Goal: Navigation & Orientation: Find specific page/section

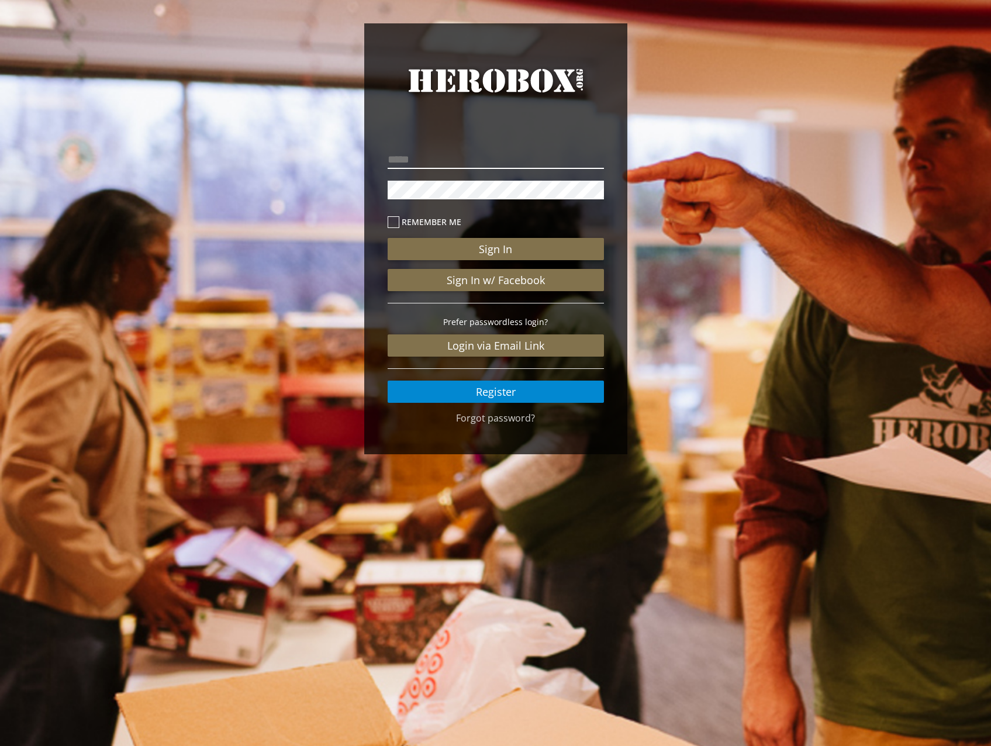
click at [438, 156] on input "email" at bounding box center [496, 159] width 216 height 19
type input "**********"
click at [388, 238] on button "Sign In" at bounding box center [496, 249] width 216 height 22
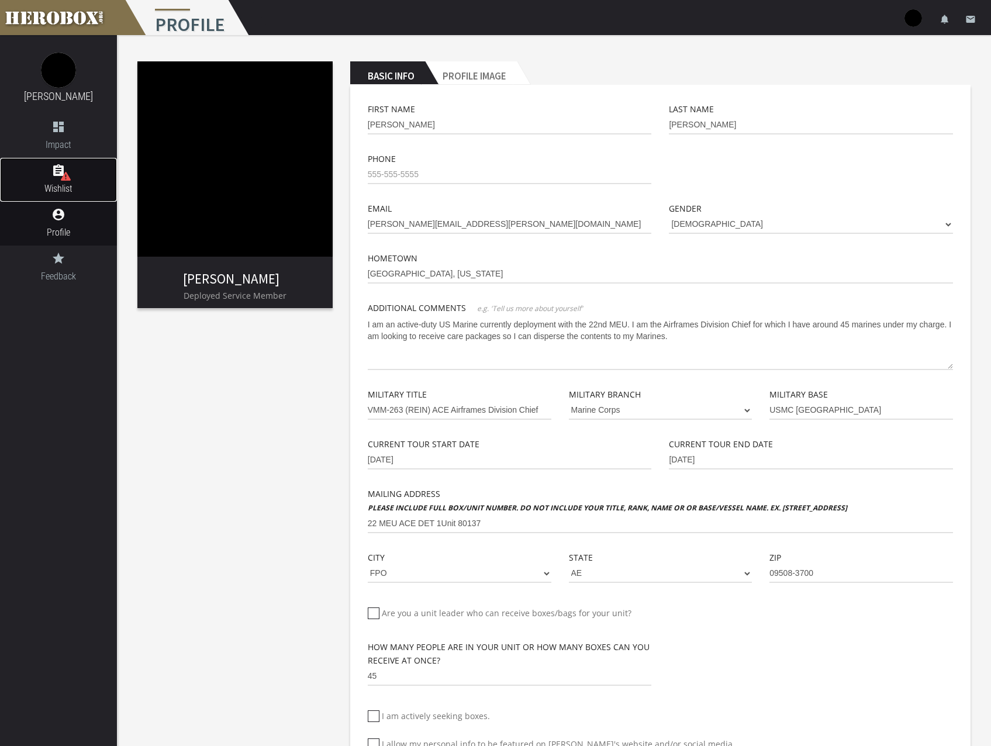
click at [58, 174] on icon "assignment" at bounding box center [58, 171] width 117 height 14
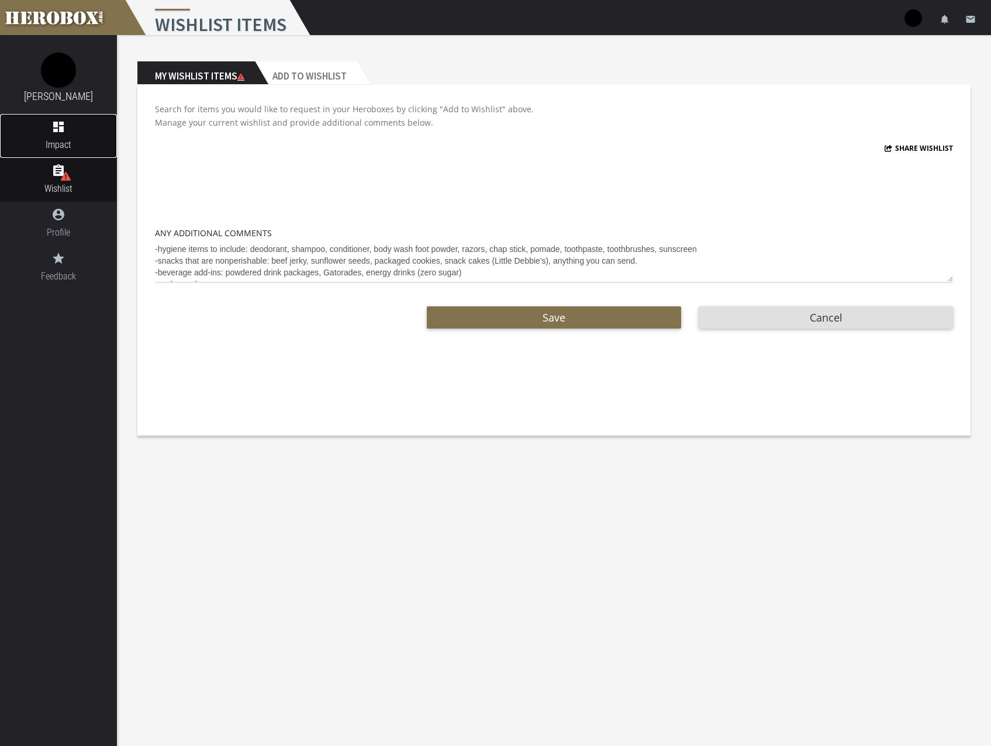
click at [66, 130] on icon "dashboard" at bounding box center [58, 127] width 117 height 14
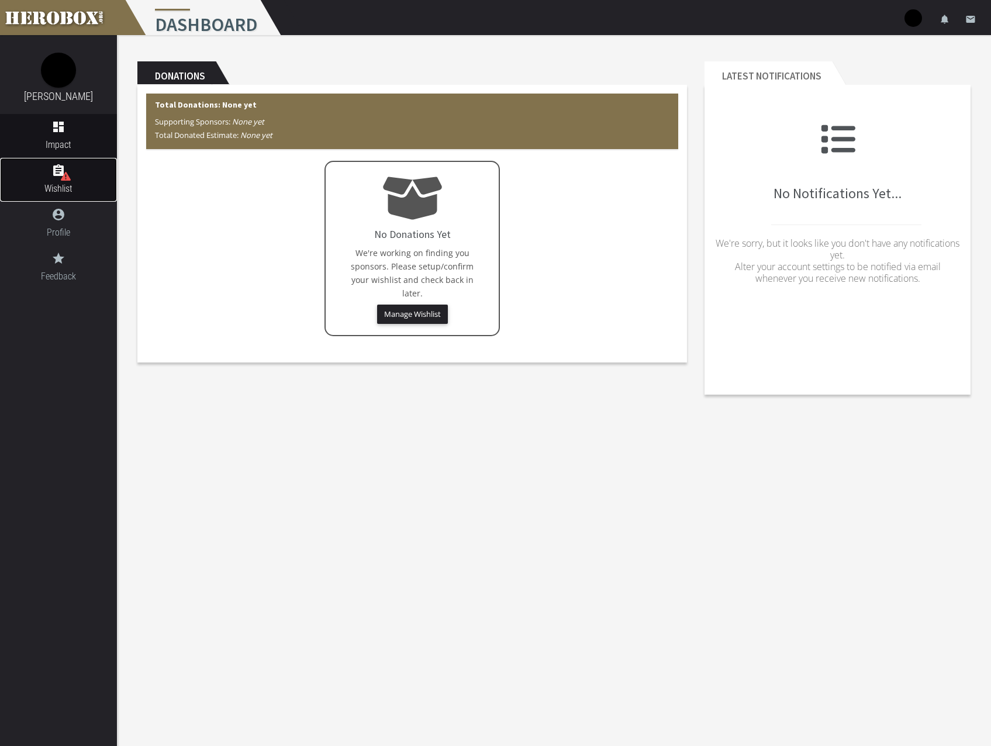
click at [62, 185] on span "Wishlist" at bounding box center [58, 188] width 117 height 15
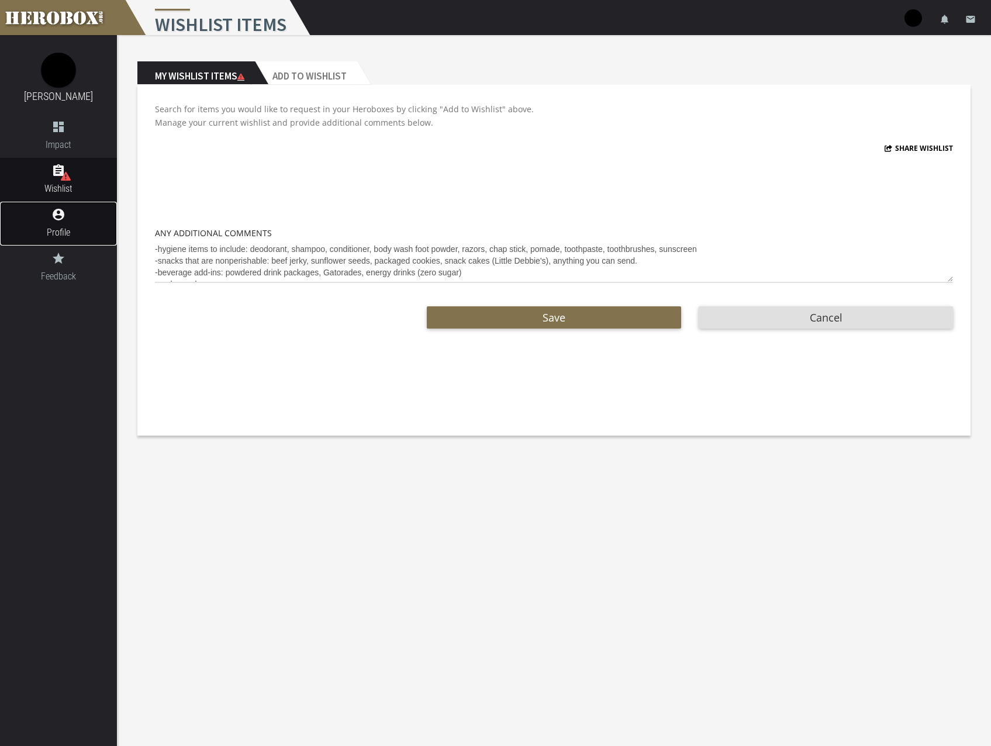
click at [58, 227] on span "Profile" at bounding box center [58, 232] width 117 height 15
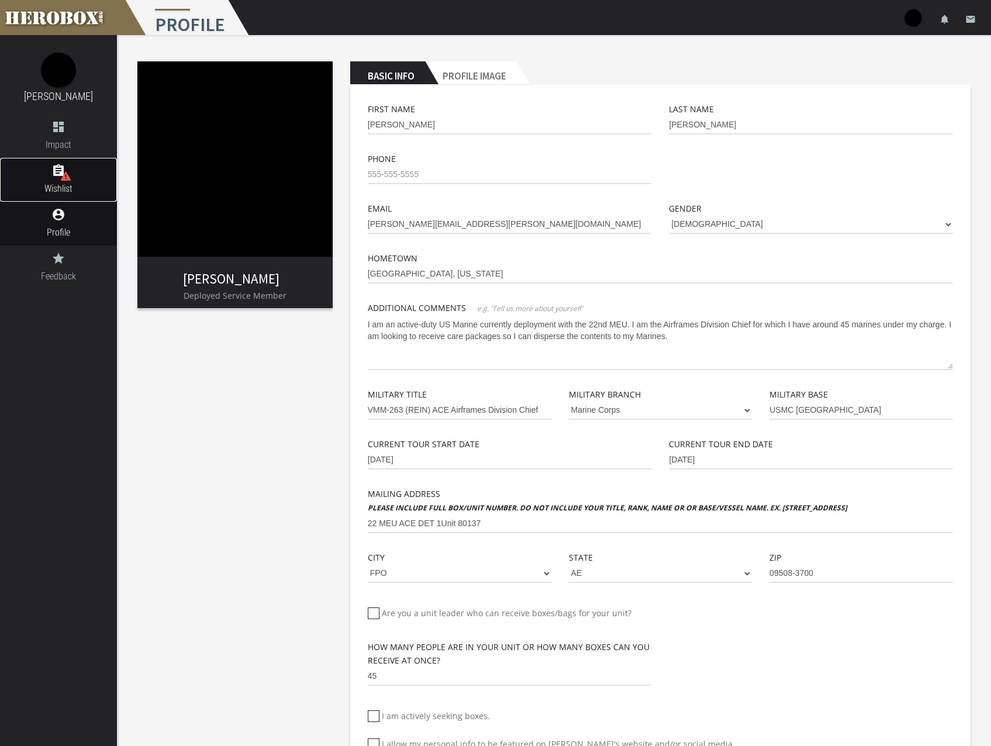
click at [57, 171] on icon "assignment" at bounding box center [58, 171] width 117 height 14
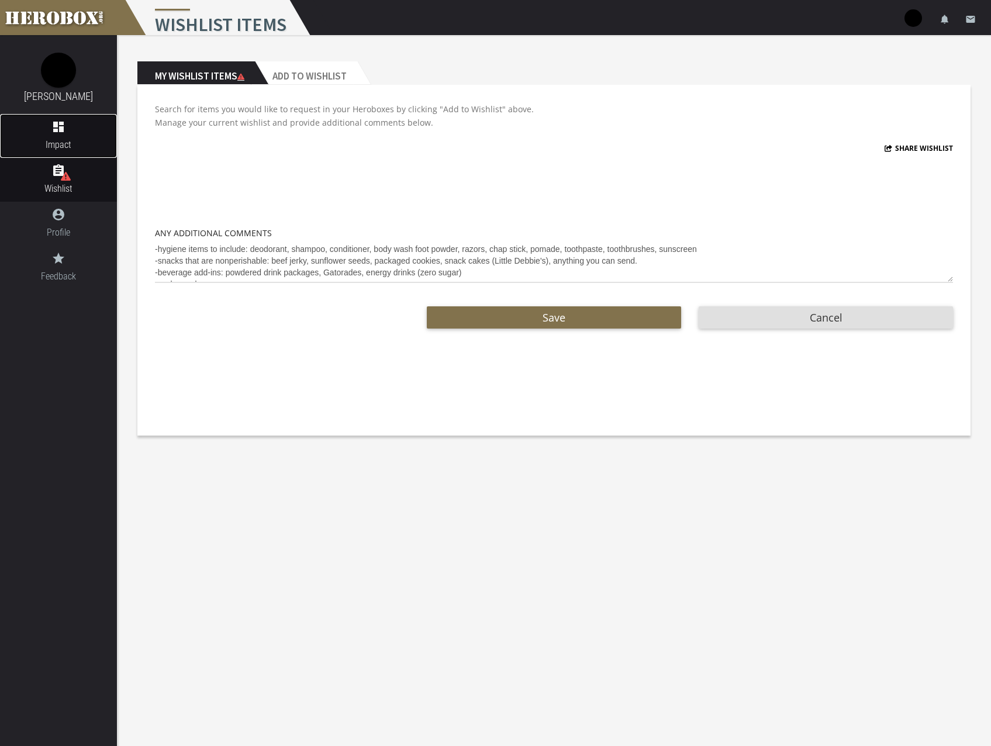
click at [68, 136] on link "dashboard Impact" at bounding box center [58, 136] width 117 height 44
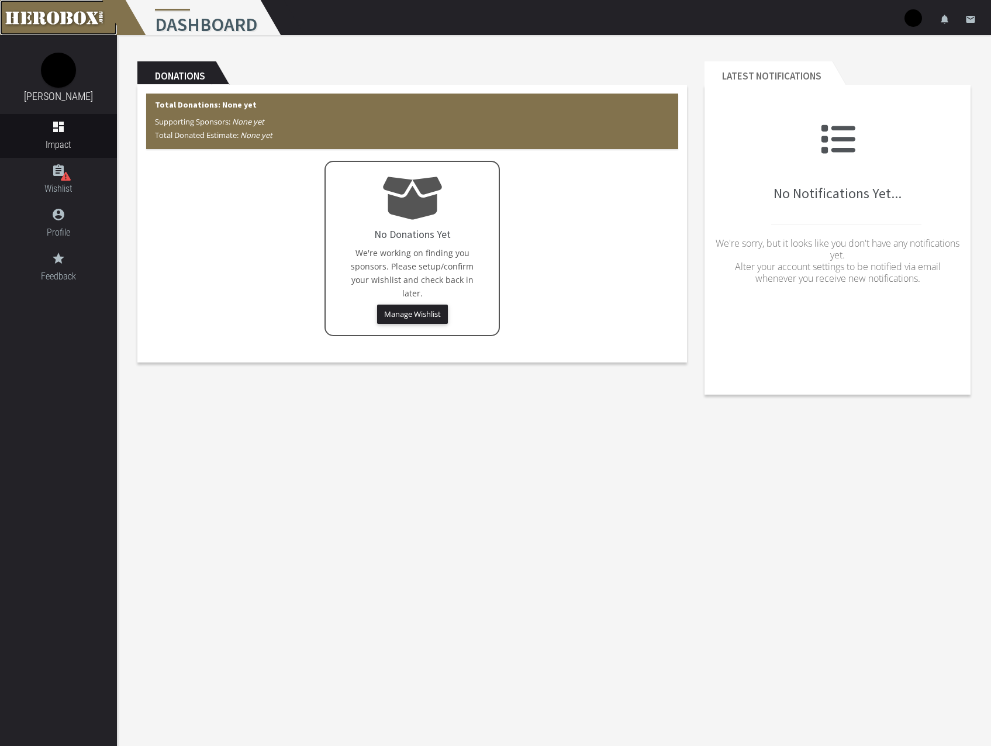
click at [89, 17] on link at bounding box center [58, 17] width 117 height 35
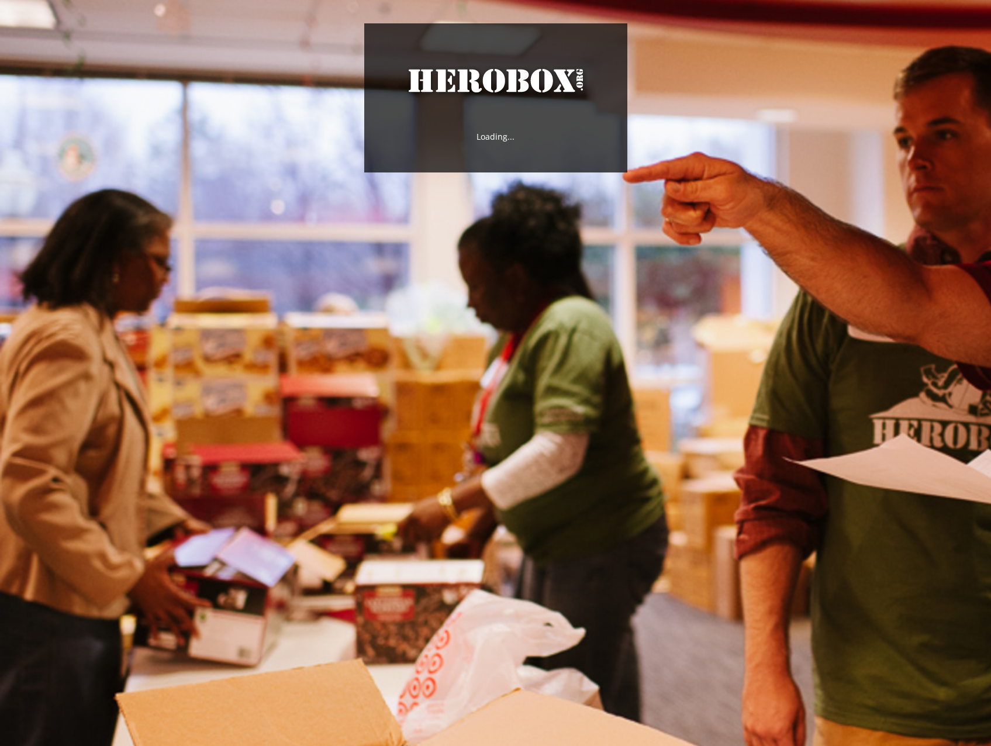
click at [669, 70] on div "HeroBox Loading..." at bounding box center [495, 101] width 991 height 202
